Goal: Task Accomplishment & Management: Manage account settings

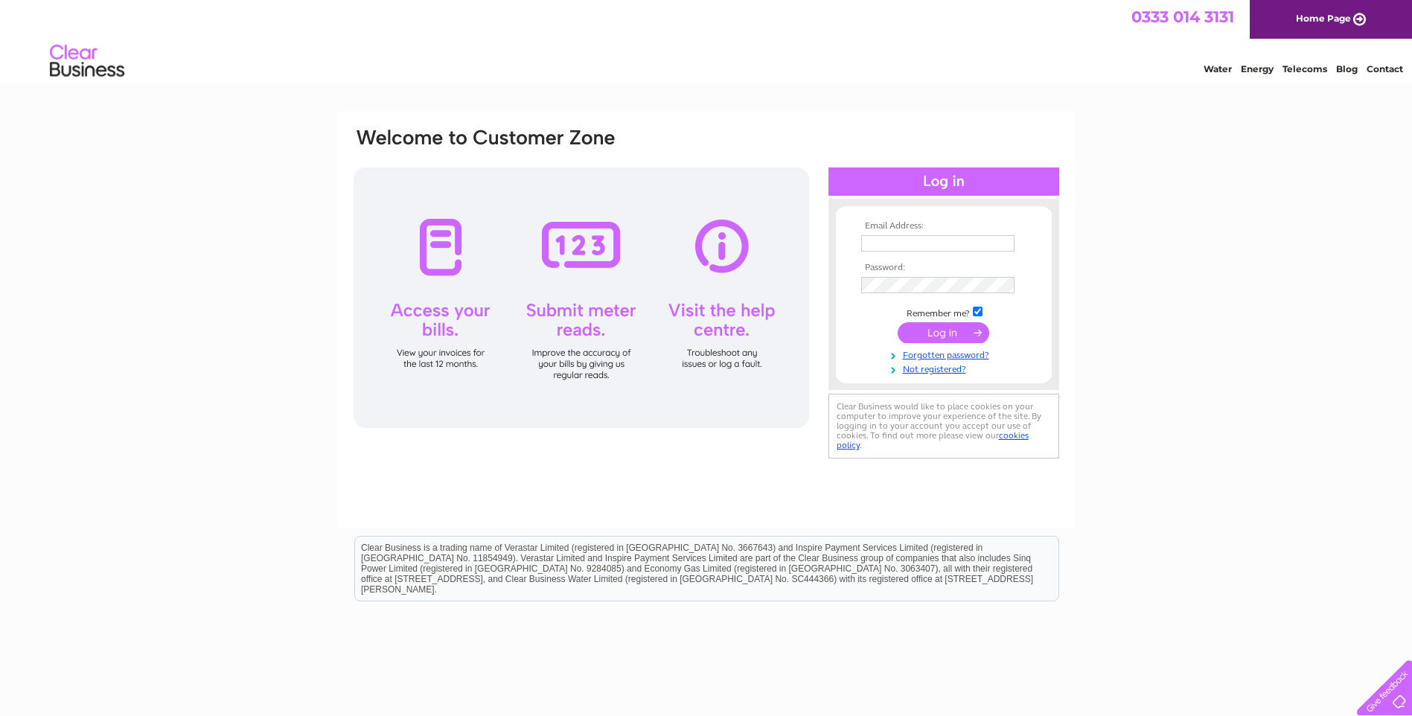
type input "info@hospitalfield.org.uk"
click at [955, 331] on input "submit" at bounding box center [944, 332] width 92 height 21
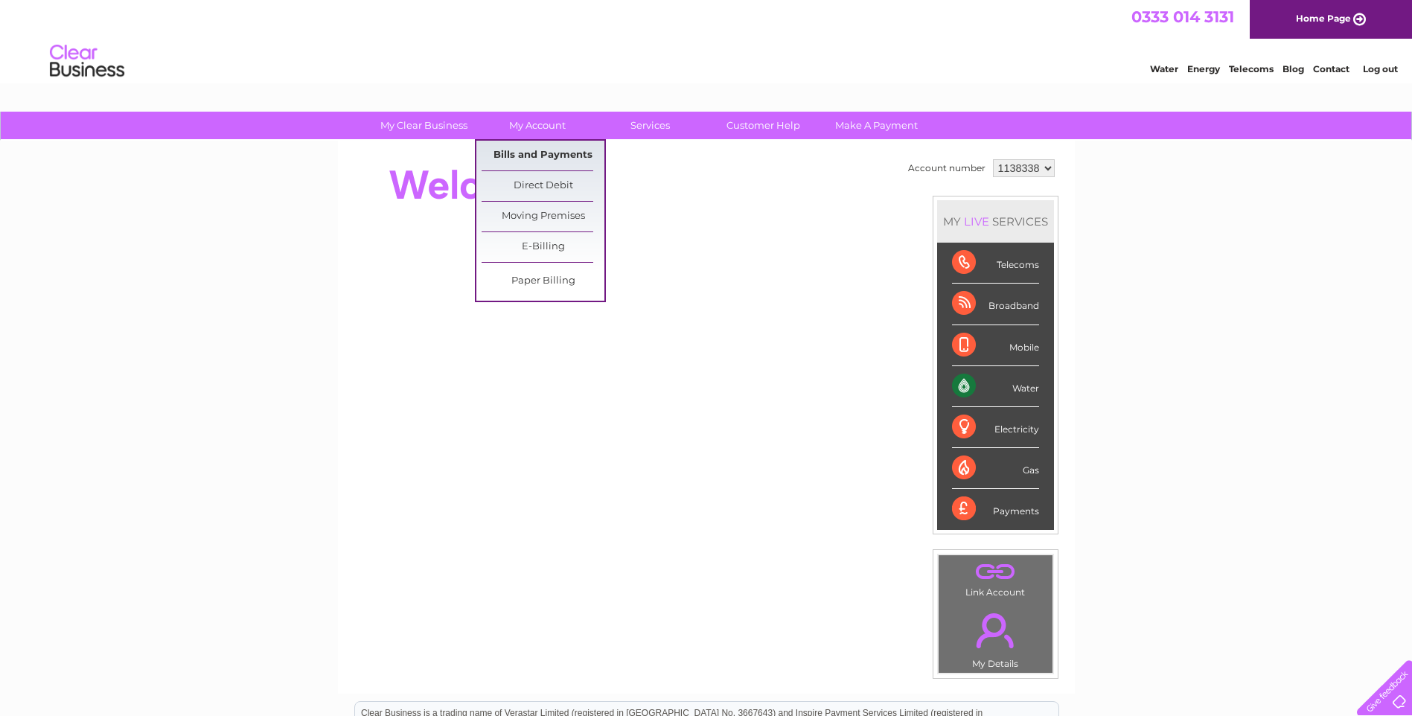
click at [537, 151] on link "Bills and Payments" at bounding box center [543, 156] width 123 height 30
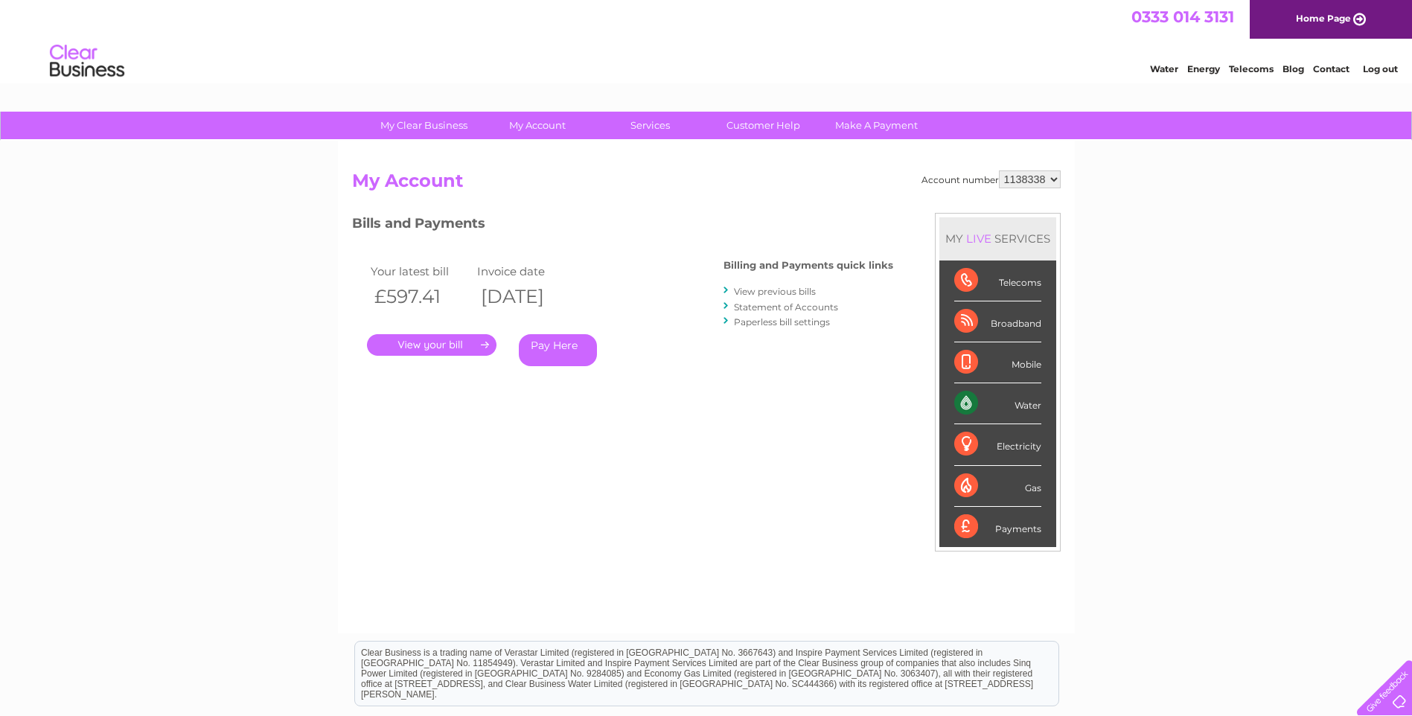
click at [424, 342] on link "." at bounding box center [432, 345] width 130 height 22
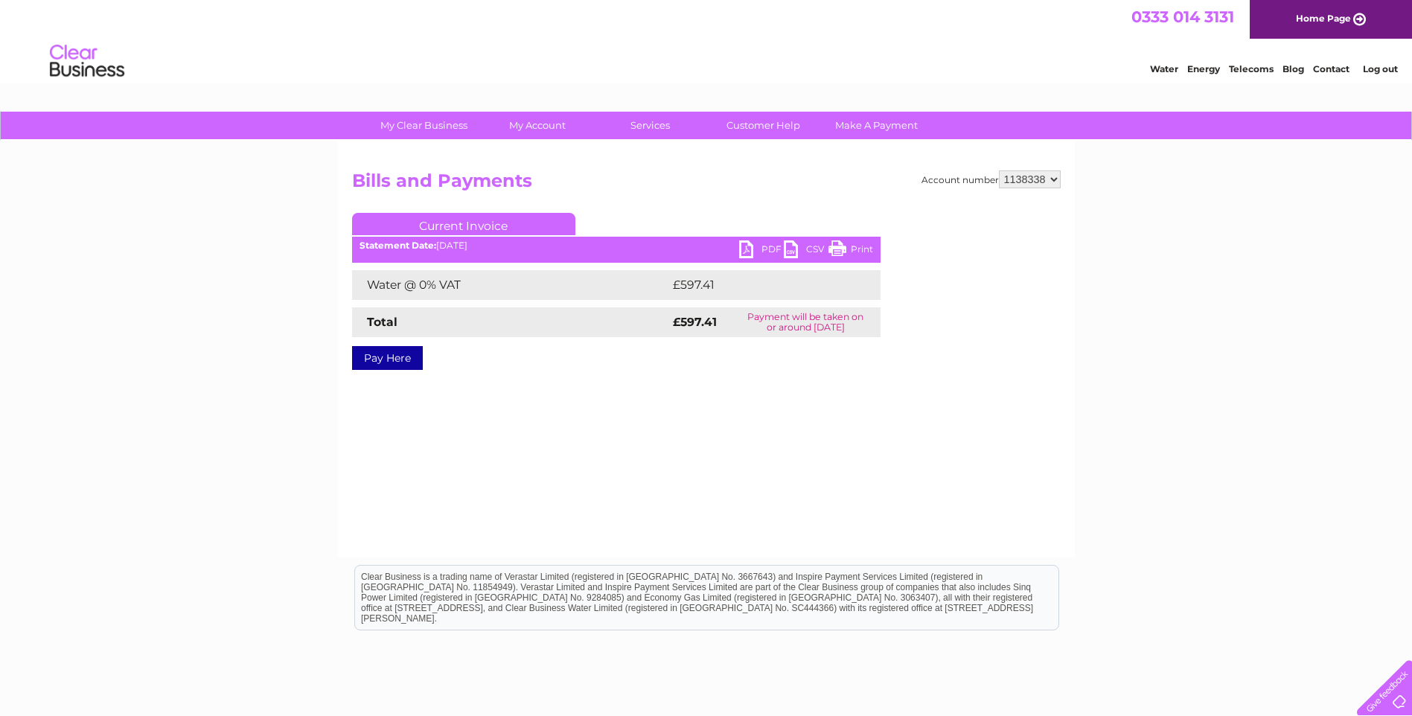
click at [755, 250] on link "PDF" at bounding box center [761, 251] width 45 height 22
